Goal: Obtain resource: Obtain resource

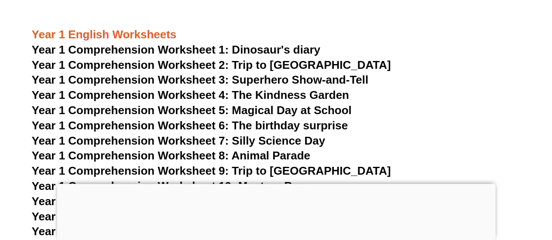
scroll to position [1056, 0]
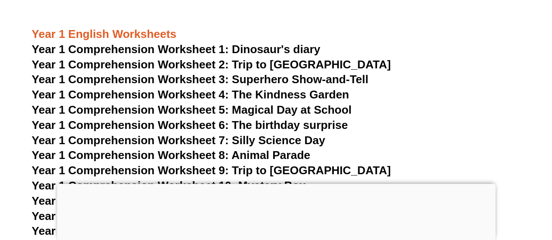
click at [180, 43] on span "Year 1 Comprehension Worksheet 1: Dinosaur's diary" at bounding box center [176, 49] width 288 height 13
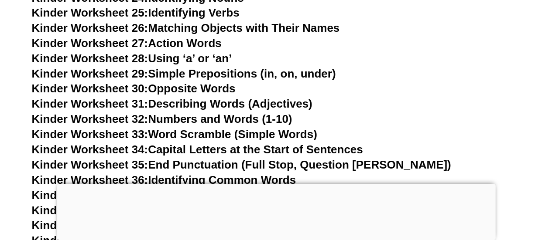
scroll to position [724, 0]
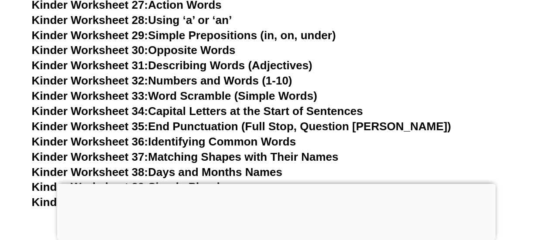
drag, startPoint x: 207, startPoint y: 138, endPoint x: 178, endPoint y: 135, distance: 29.4
click at [178, 135] on h3 "Kinder Worksheet 36: Identifying Common Words" at bounding box center [276, 141] width 489 height 15
click at [187, 138] on link "Kinder Worksheet 36: Identifying Common Words" at bounding box center [164, 141] width 264 height 13
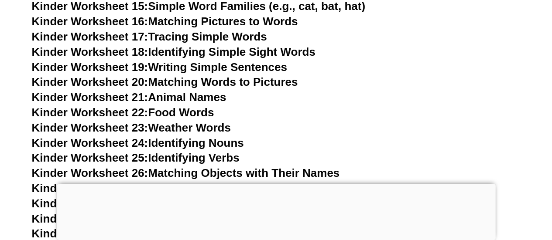
scroll to position [535, 0]
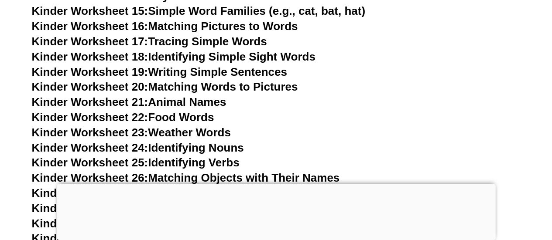
click at [208, 146] on link "Kinder Worksheet 24: Identifying Nouns" at bounding box center [138, 147] width 212 height 13
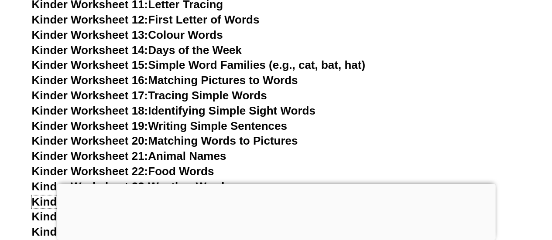
scroll to position [481, 0]
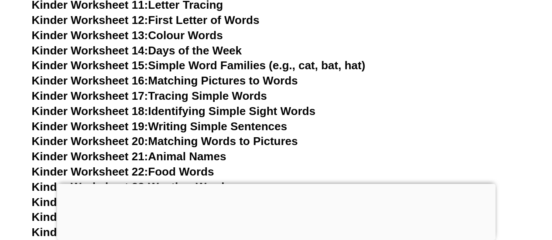
click at [204, 112] on link "Kinder Worksheet 18: Identifying Simple Sight Words" at bounding box center [174, 111] width 284 height 13
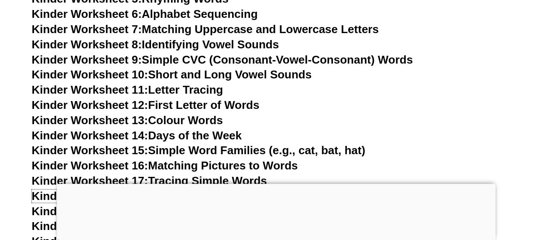
scroll to position [393, 0]
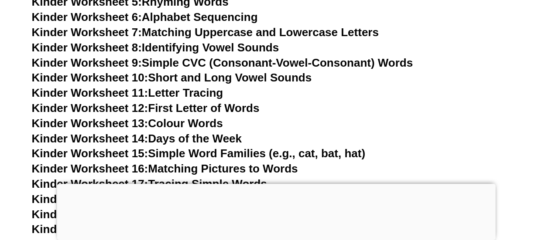
click at [207, 153] on link "Kinder Worksheet 15: Simple Word Families (e.g., cat, bat, hat)" at bounding box center [198, 153] width 333 height 13
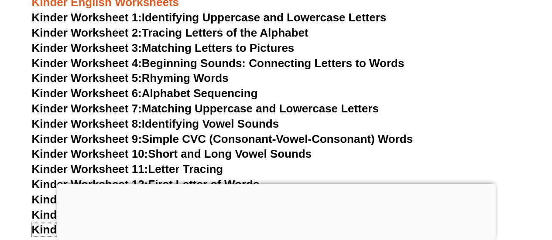
scroll to position [311, 0]
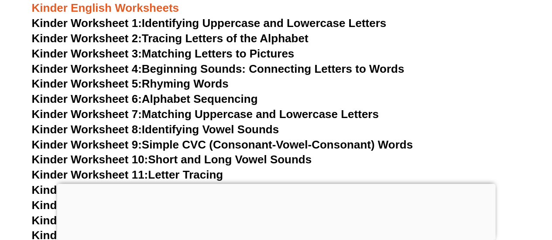
click at [205, 50] on link "Kinder Worksheet 3: Matching Letters to Pictures" at bounding box center [163, 53] width 263 height 13
click at [193, 68] on link "Kinder Worksheet 4: Beginning Sounds: Connecting Letters to Words" at bounding box center [218, 68] width 373 height 13
click at [187, 86] on link "Kinder Worksheet 5: Rhyming Words" at bounding box center [130, 83] width 197 height 13
